Goal: Information Seeking & Learning: Learn about a topic

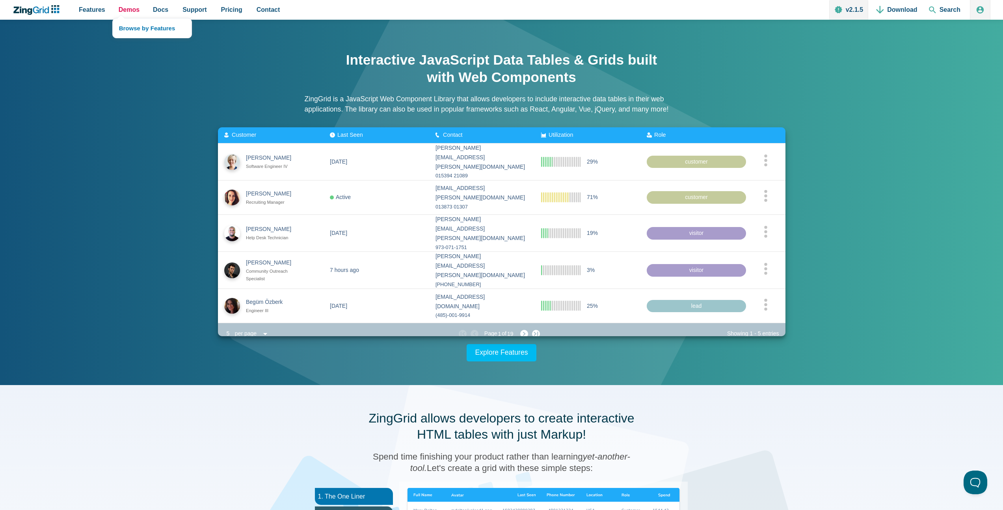
click at [136, 10] on span "Demos" at bounding box center [129, 9] width 21 height 11
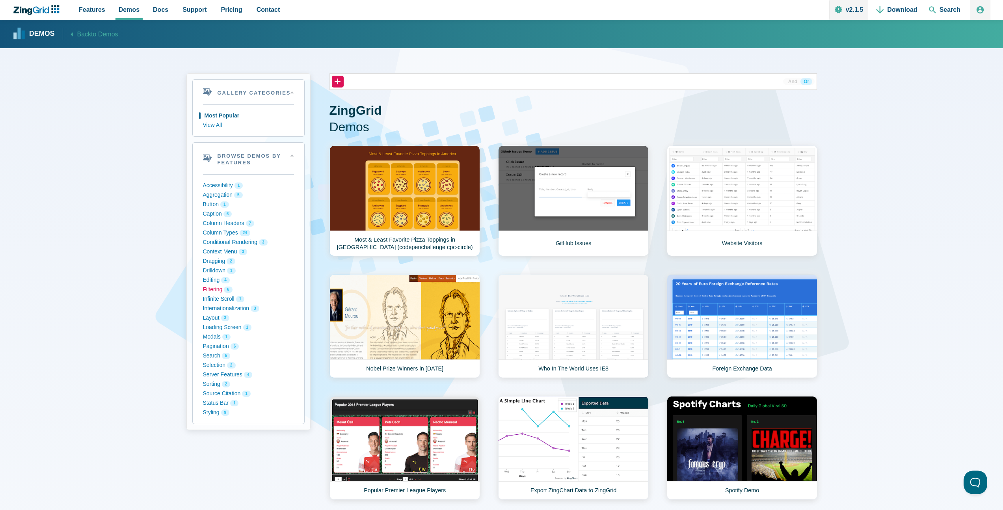
click at [212, 290] on button "Filtering 6" at bounding box center [248, 289] width 91 height 9
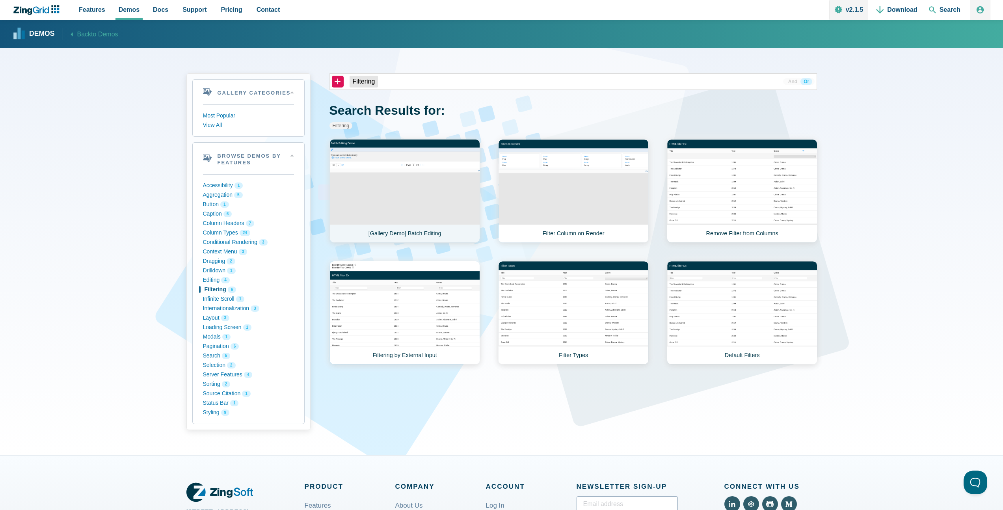
click at [409, 199] on link "[Gallery Demo] Batch Editing" at bounding box center [404, 191] width 151 height 104
click at [709, 193] on link "Remove Filter from Columns" at bounding box center [742, 191] width 151 height 104
click at [394, 303] on link "Filtering by External Input" at bounding box center [404, 313] width 151 height 104
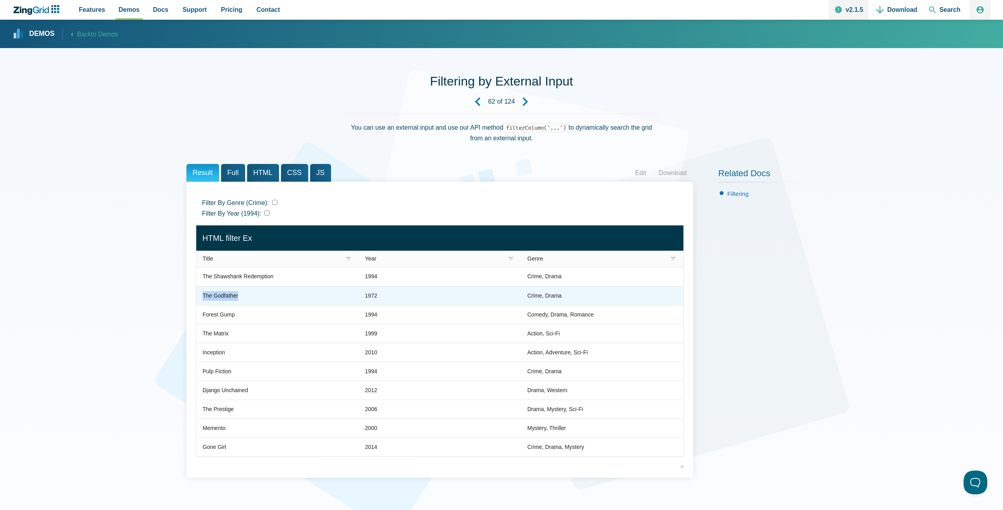
drag, startPoint x: 250, startPoint y: 297, endPoint x: 197, endPoint y: 298, distance: 52.8
click at [197, 298] on zg-cell "The Godfather" at bounding box center [277, 295] width 162 height 19
click at [179, 302] on div "Filtering by External Input 62 of 124 You can use an external input and use our…" at bounding box center [501, 410] width 1003 height 725
